Goal: Task Accomplishment & Management: Manage account settings

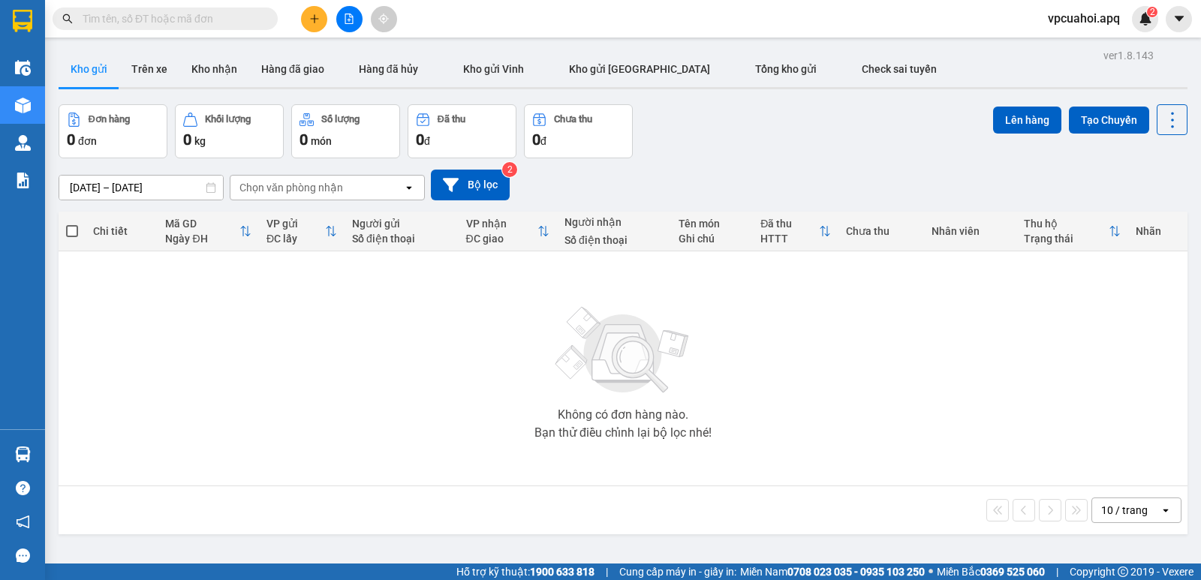
click at [290, 240] on div "ĐC lấy" at bounding box center [295, 239] width 59 height 12
click at [160, 64] on button "Trên xe" at bounding box center [149, 69] width 60 height 36
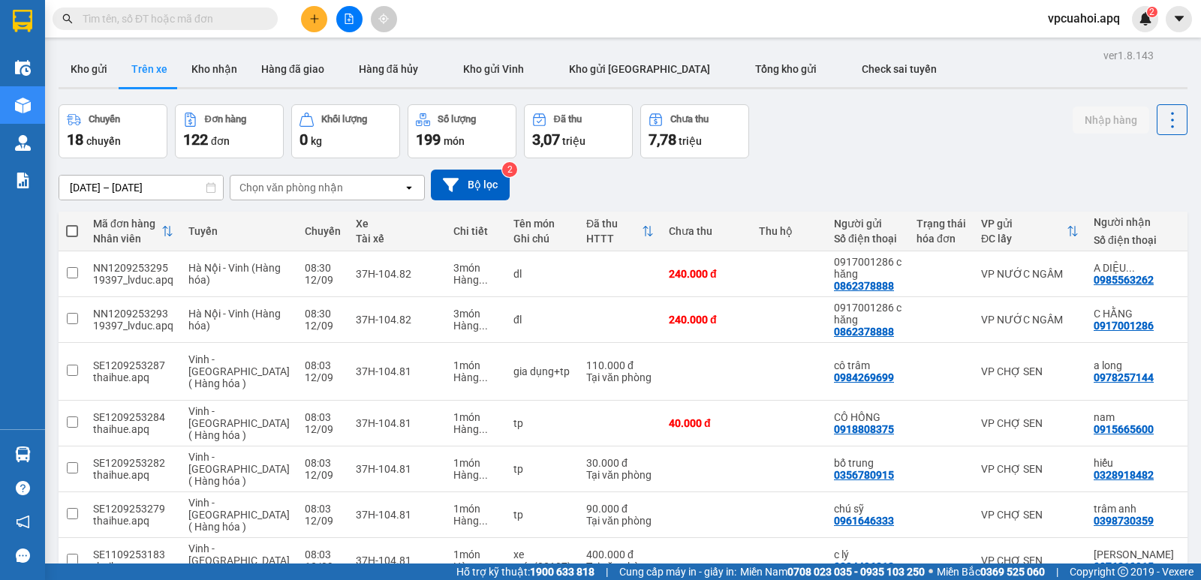
click at [342, 188] on div "Chọn văn phòng nhận" at bounding box center [316, 188] width 173 height 24
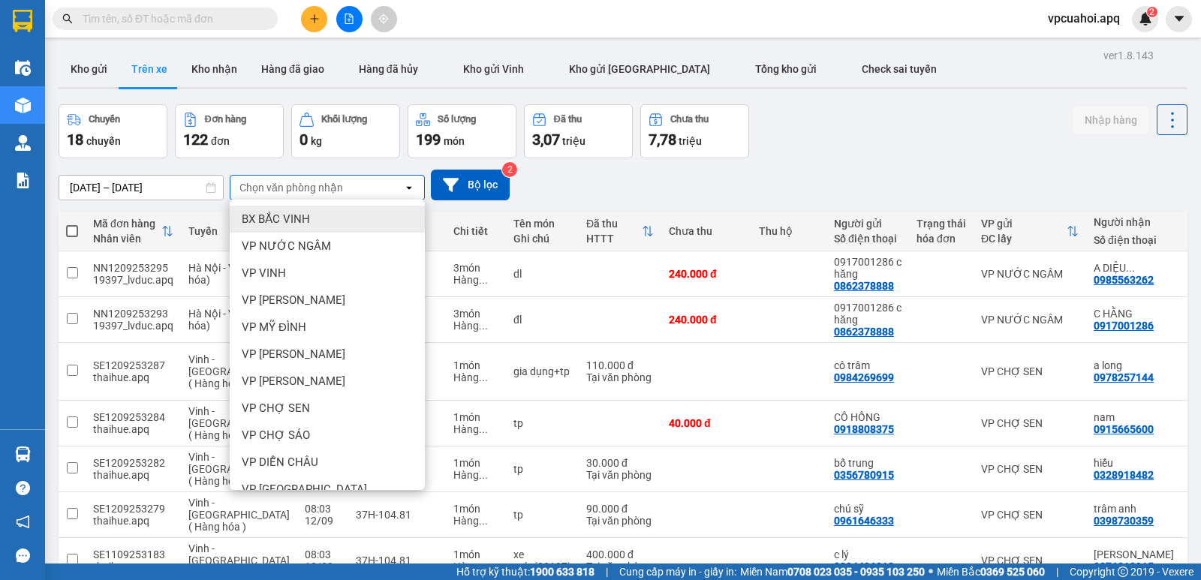
click at [345, 186] on div "Chọn văn phòng nhận" at bounding box center [316, 188] width 173 height 24
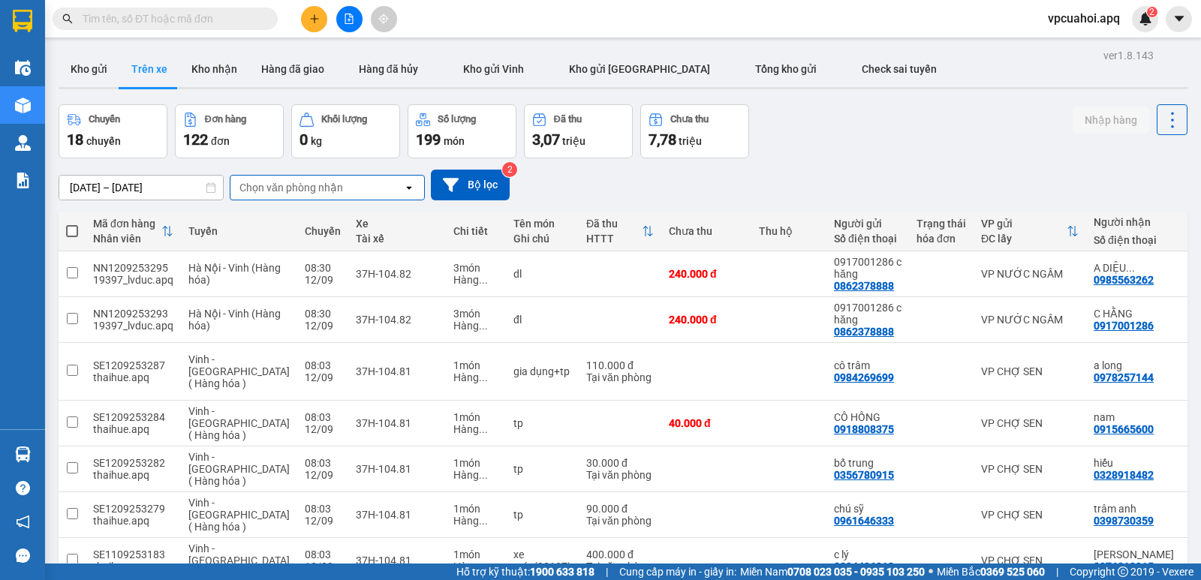
click at [345, 186] on div "Chọn văn phòng nhận" at bounding box center [316, 188] width 173 height 24
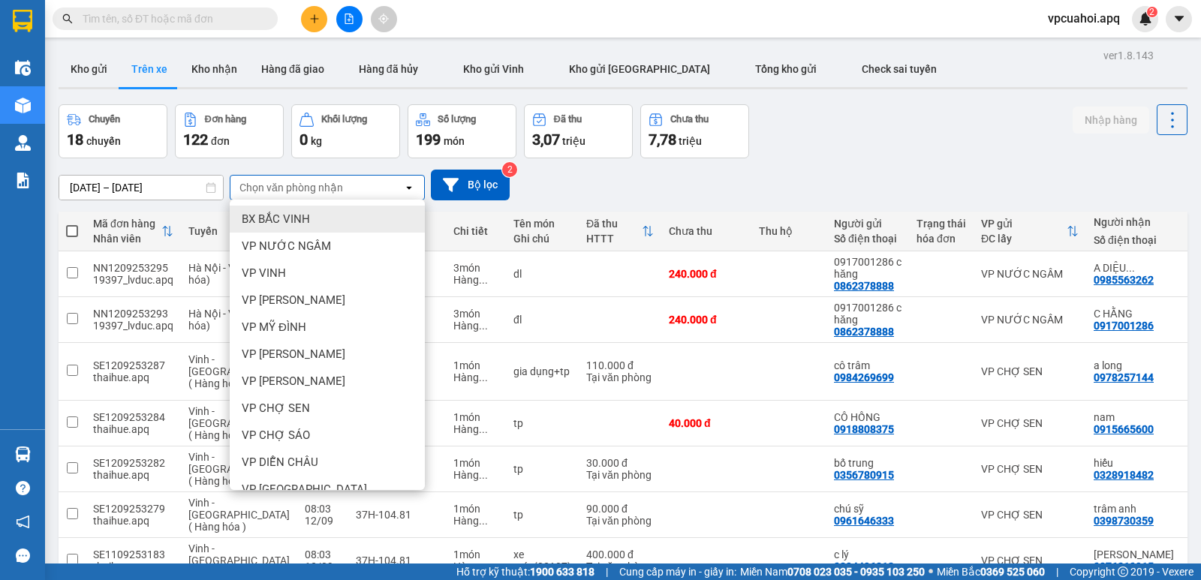
click at [345, 186] on div "Chọn văn phòng nhận" at bounding box center [316, 188] width 173 height 24
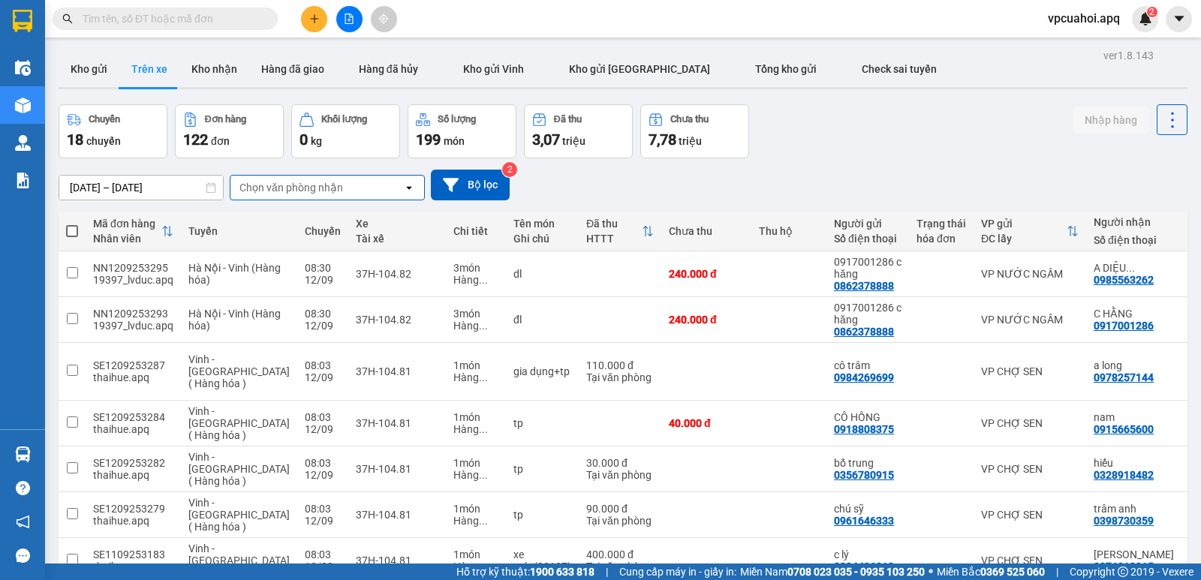
click at [345, 186] on div "Chọn văn phòng nhận" at bounding box center [316, 188] width 173 height 24
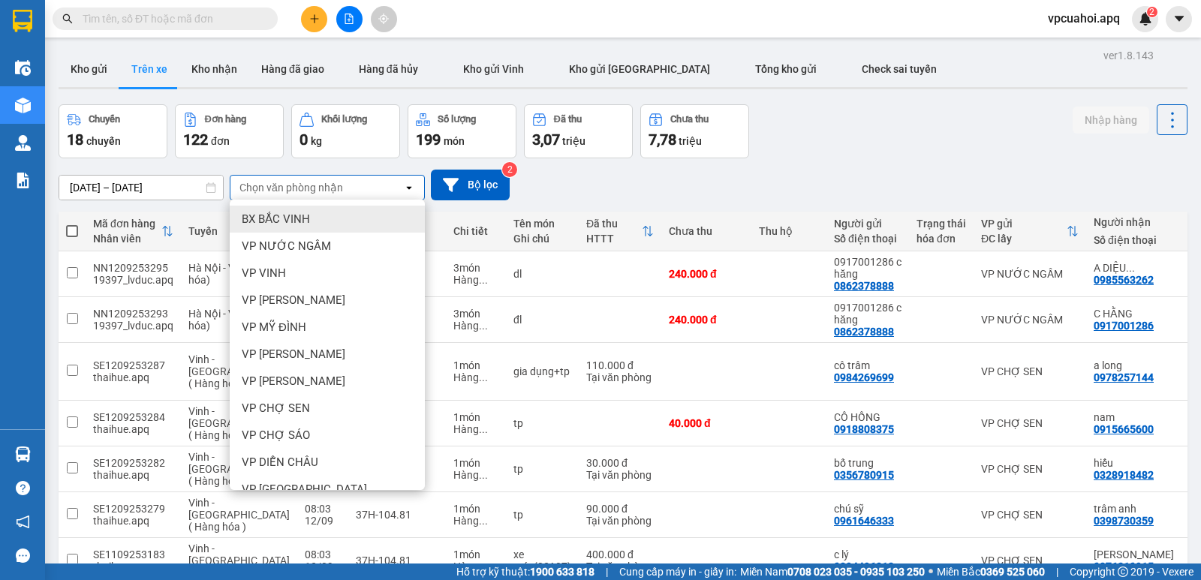
click at [345, 186] on div "Chọn văn phòng nhận" at bounding box center [316, 188] width 173 height 24
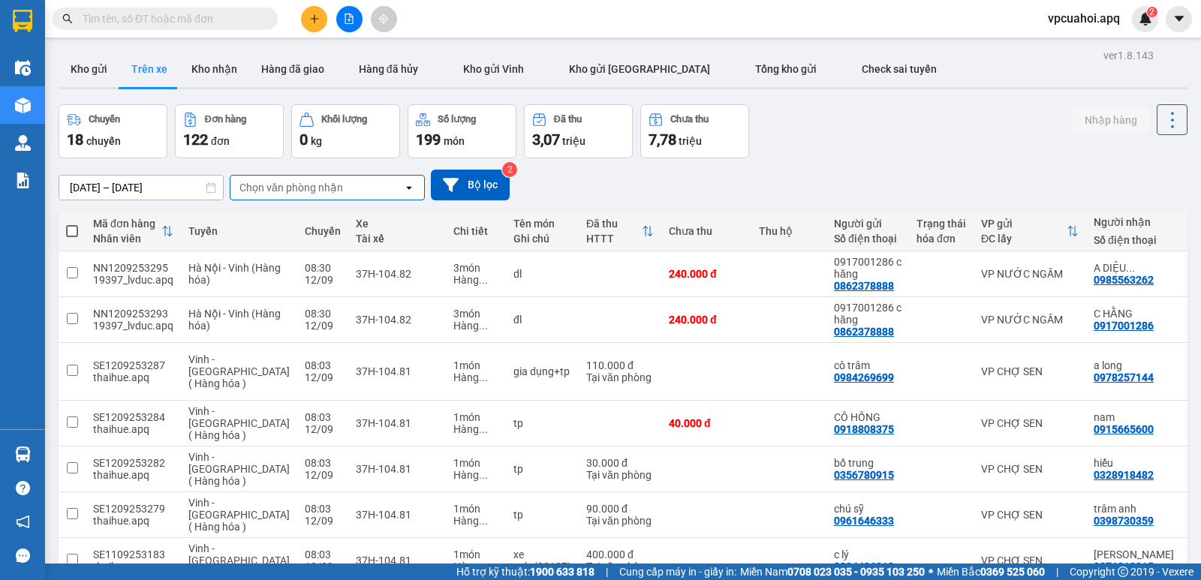
click at [347, 186] on div "Chọn văn phòng nhận" at bounding box center [316, 188] width 173 height 24
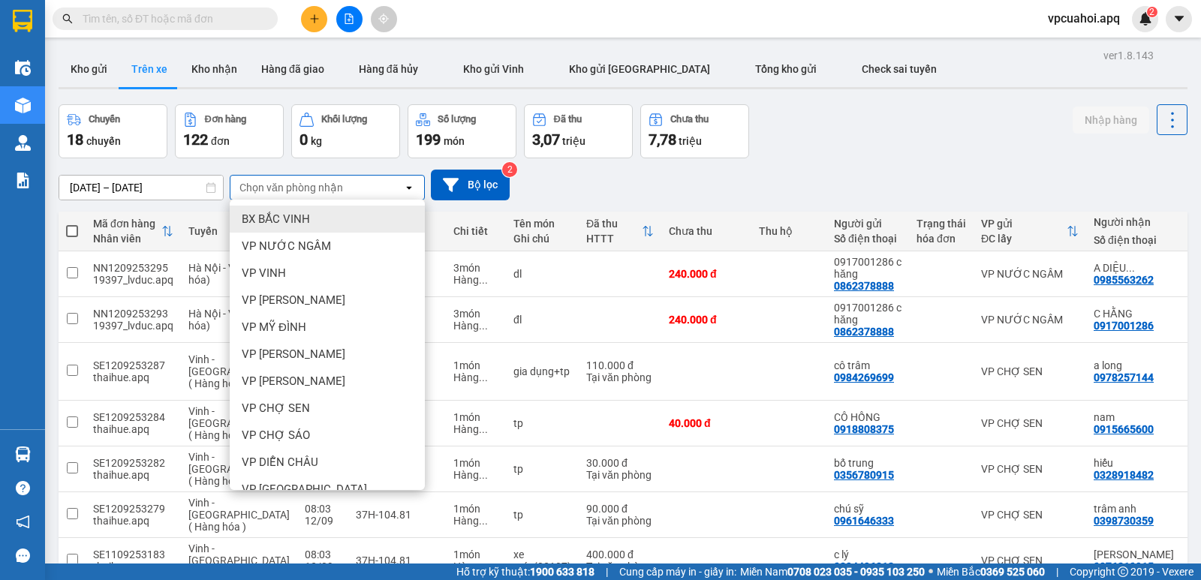
click at [352, 188] on div "Chọn văn phòng nhận" at bounding box center [316, 188] width 173 height 24
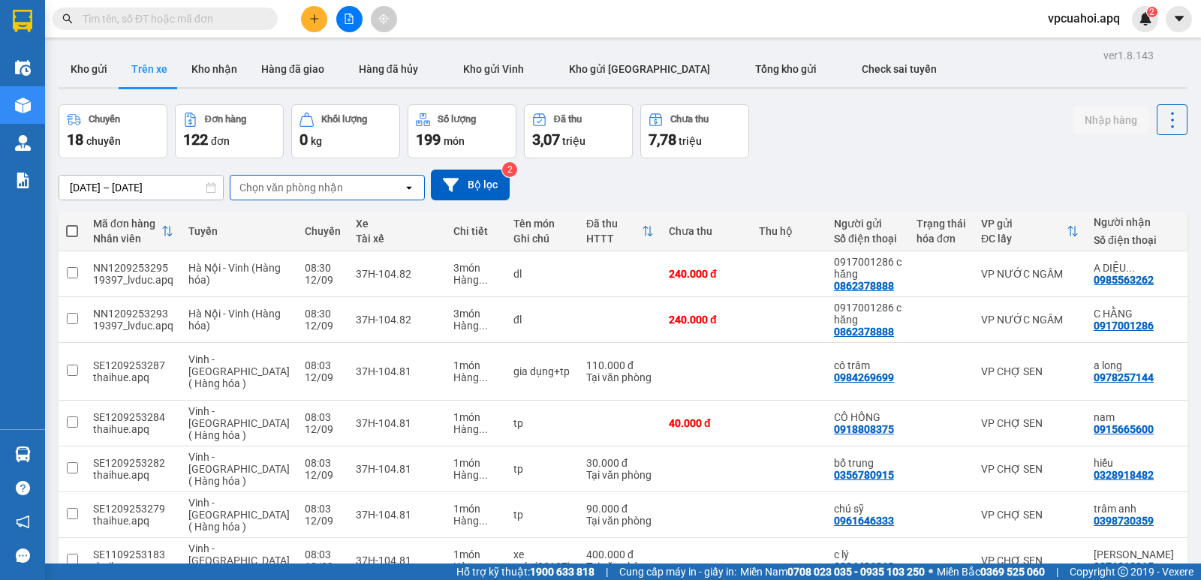
click at [358, 194] on div "Chọn văn phòng nhận" at bounding box center [316, 188] width 173 height 24
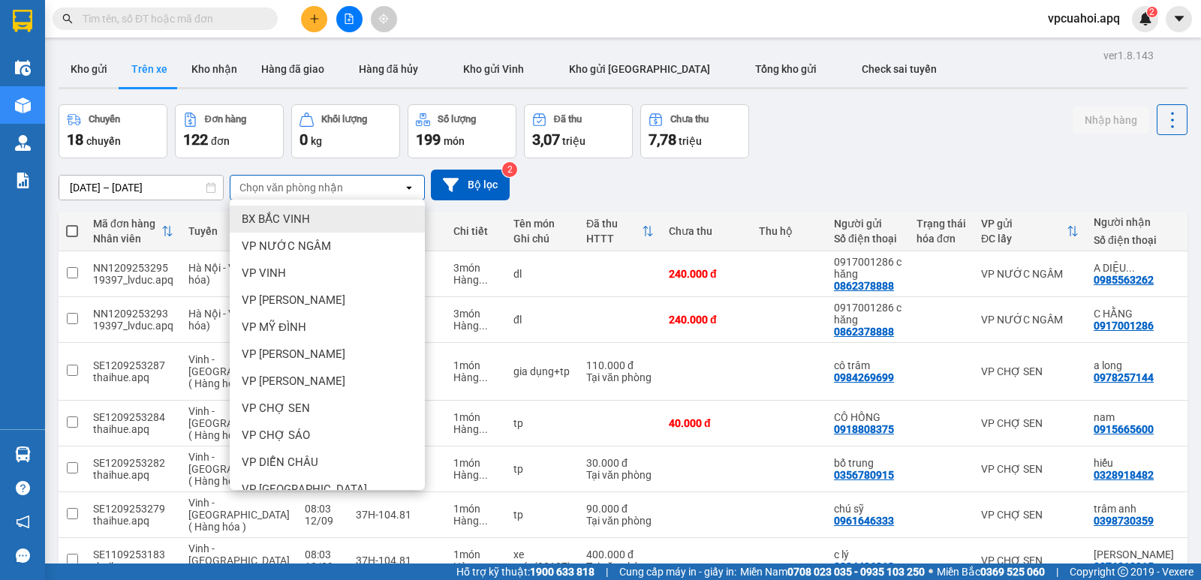
click at [362, 188] on div "Chọn văn phòng nhận" at bounding box center [316, 188] width 173 height 24
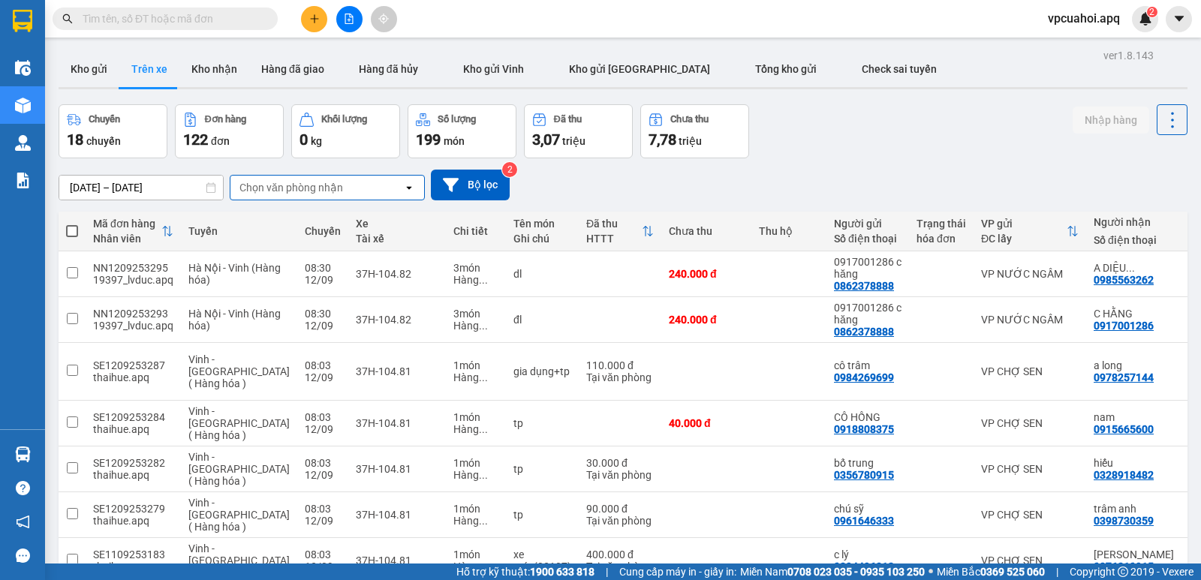
click at [362, 188] on div "Chọn văn phòng nhận" at bounding box center [316, 188] width 173 height 24
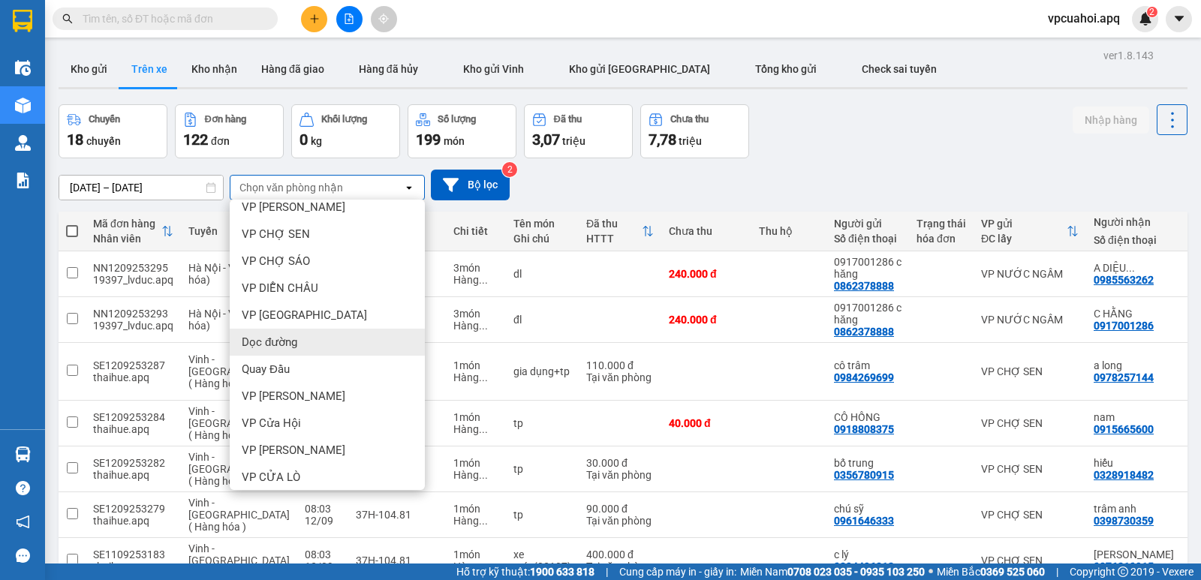
scroll to position [181, 0]
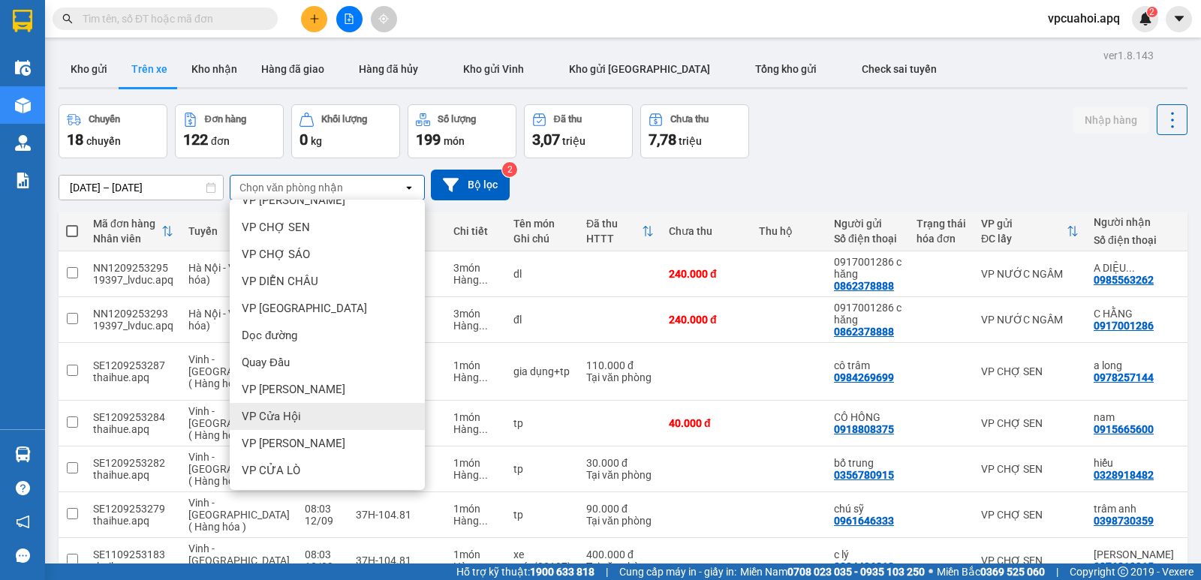
click at [283, 410] on span "VP Cửa Hội" at bounding box center [271, 416] width 59 height 15
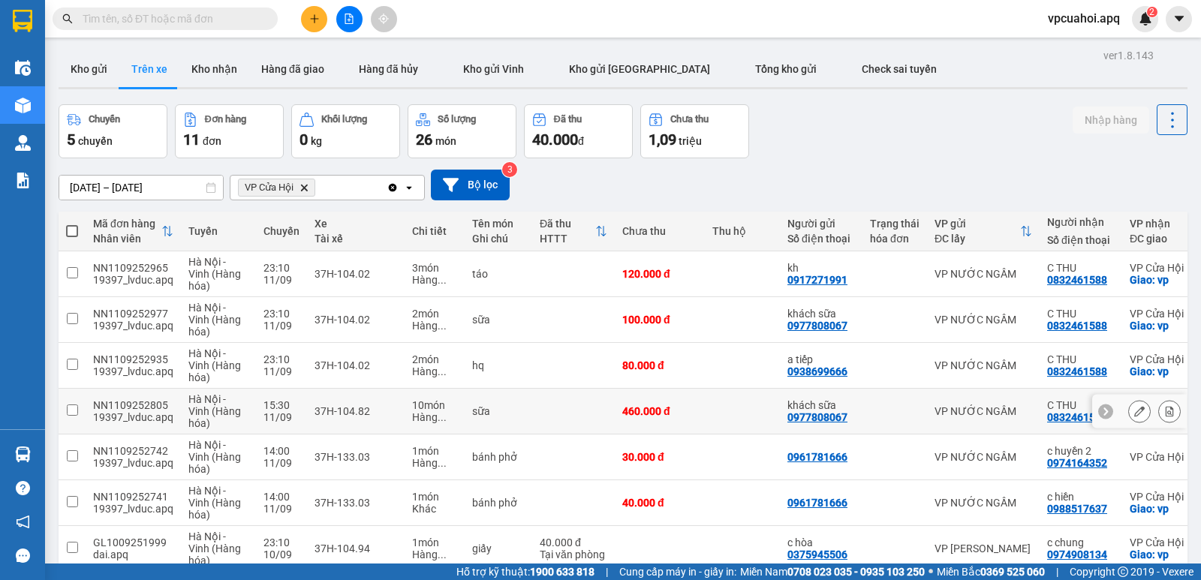
click at [283, 411] on div "11/09" at bounding box center [281, 417] width 36 height 12
checkbox input "true"
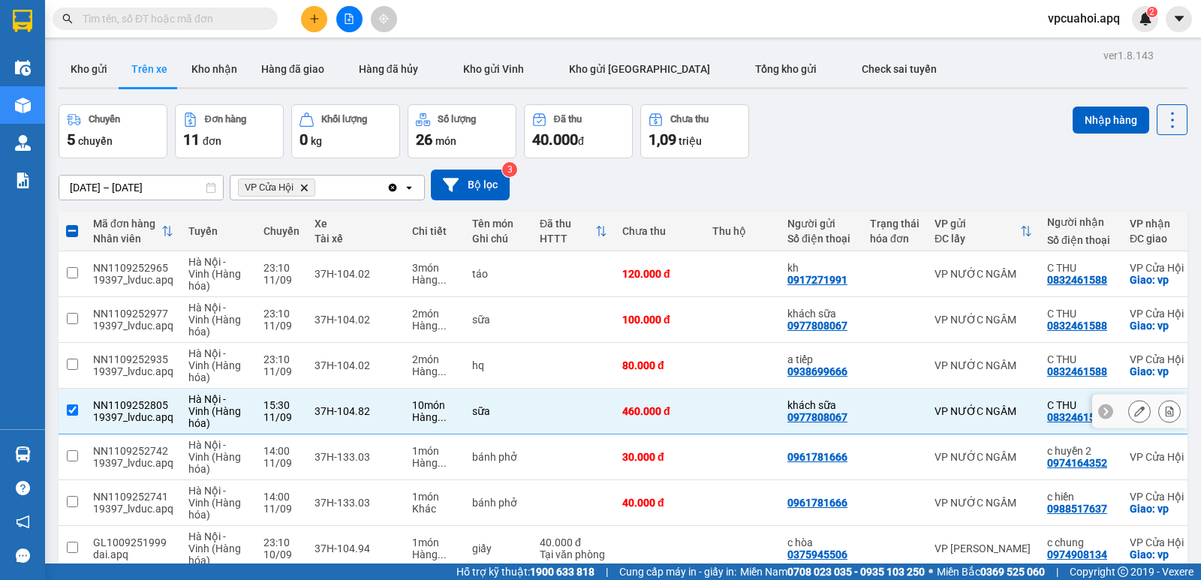
scroll to position [213, 0]
